Goal: Register for event/course

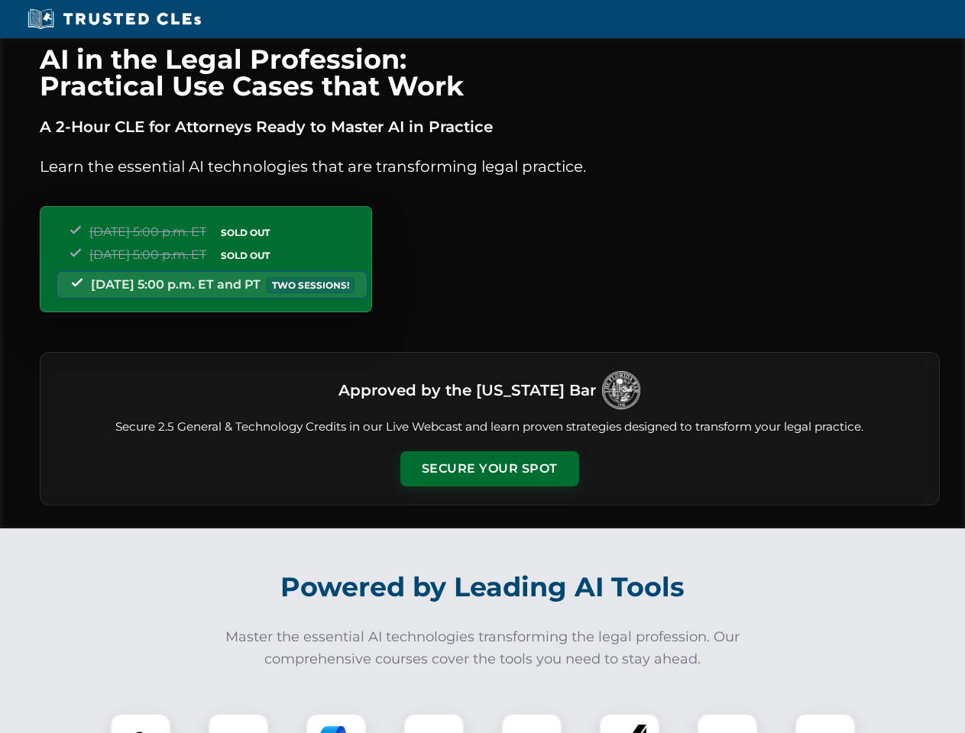
click at [489, 469] on button "Secure Your Spot" at bounding box center [489, 468] width 179 height 35
click at [141, 723] on img at bounding box center [140, 744] width 44 height 44
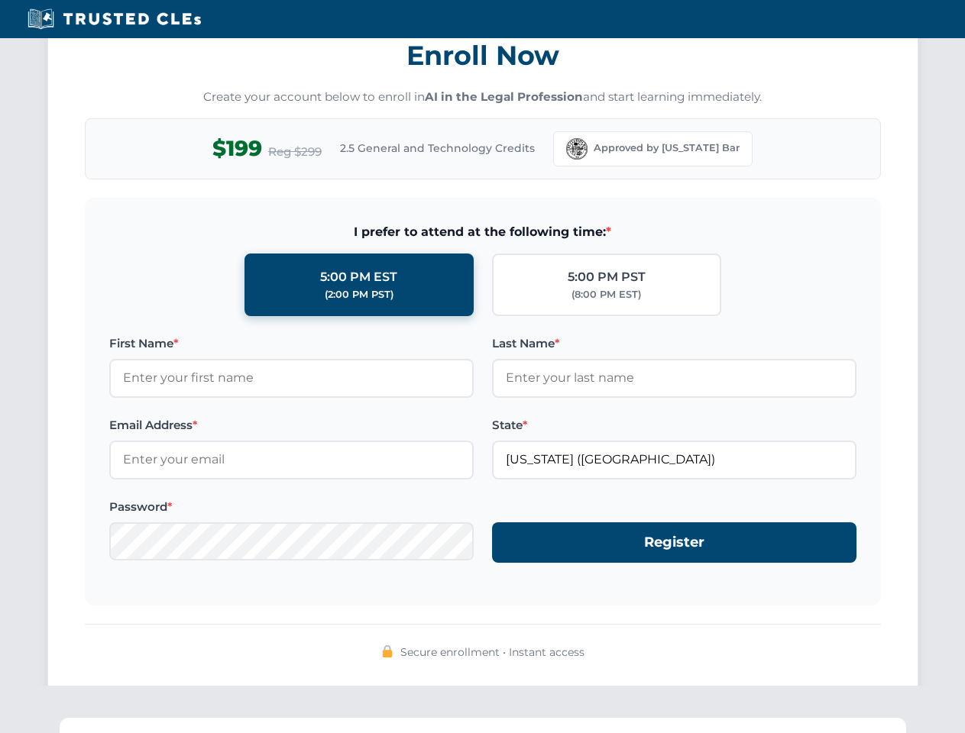
scroll to position [1499, 0]
